Goal: Task Accomplishment & Management: Manage account settings

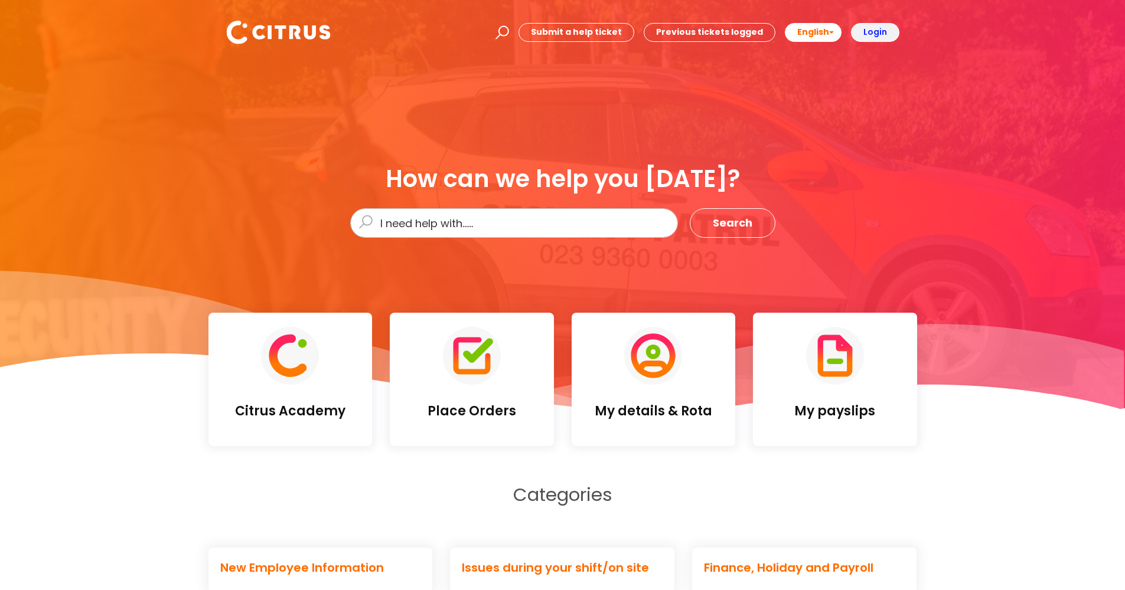
click at [877, 35] on b "Login" at bounding box center [875, 32] width 24 height 12
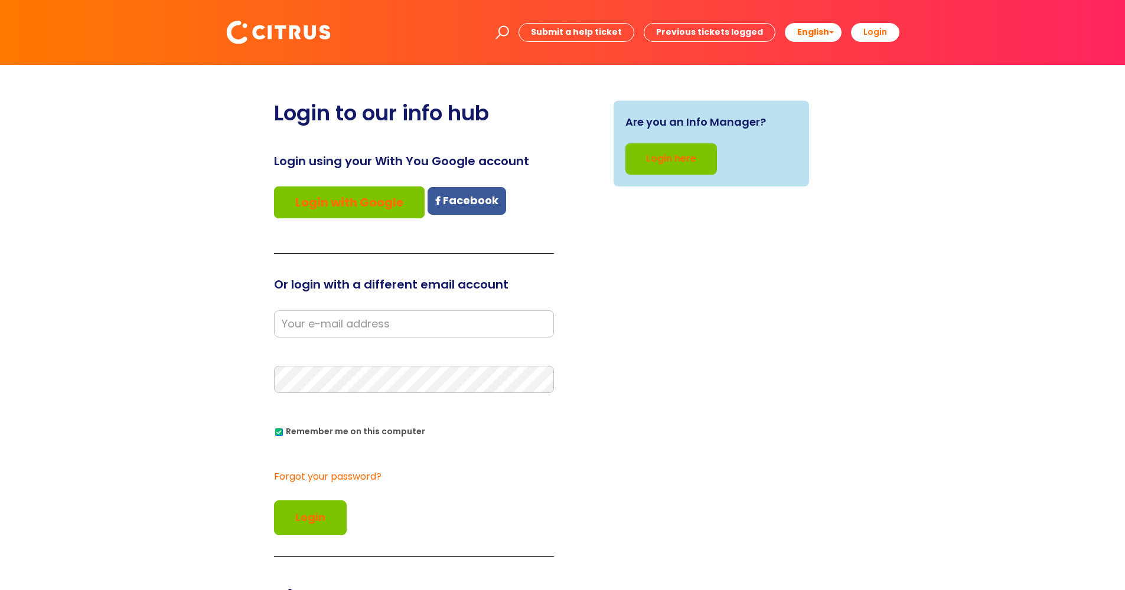
type input "[PERSON_NAME][EMAIL_ADDRESS][DOMAIN_NAME]"
click at [309, 517] on button "Login" at bounding box center [310, 518] width 73 height 34
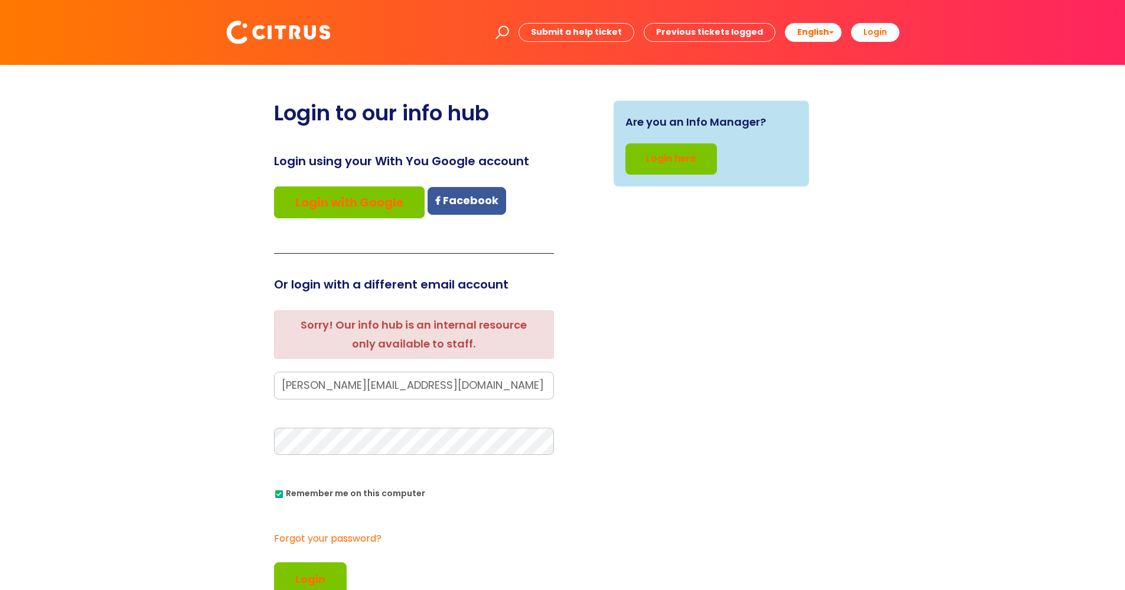
drag, startPoint x: 447, startPoint y: 388, endPoint x: 275, endPoint y: 387, distance: 172.4
click at [275, 387] on input "[PERSON_NAME][EMAIL_ADDRESS][DOMAIN_NAME]" at bounding box center [414, 385] width 280 height 27
type input "[PERSON_NAME][EMAIL_ADDRESS][PERSON_NAME][DOMAIN_NAME]"
click at [655, 381] on div "Are you an Info Manager? Login here" at bounding box center [712, 373] width 298 height 547
click at [331, 573] on button "Login" at bounding box center [310, 580] width 73 height 34
